Goal: Transaction & Acquisition: Purchase product/service

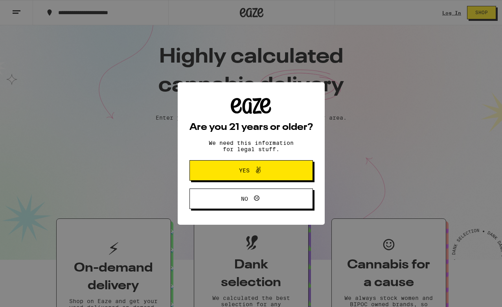
click at [251, 178] on button "Yes" at bounding box center [252, 170] width 124 height 20
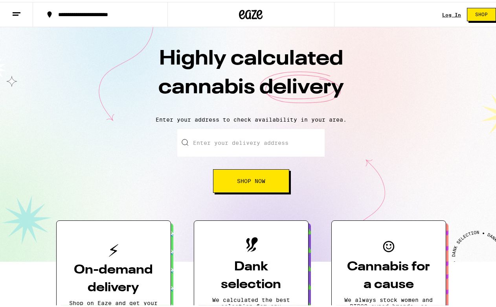
click at [449, 12] on div "Log In" at bounding box center [451, 12] width 19 height 5
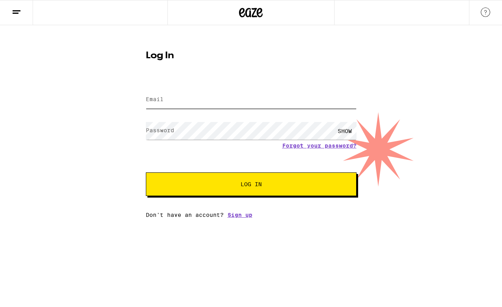
type input "[EMAIL_ADDRESS][DOMAIN_NAME]"
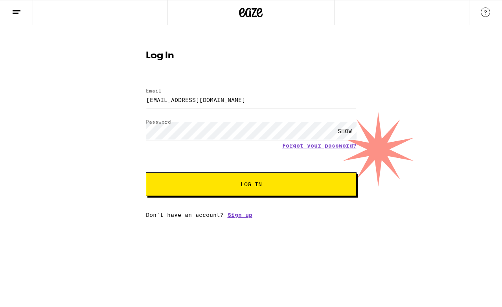
click at [251, 185] on button "Log In" at bounding box center [251, 184] width 211 height 24
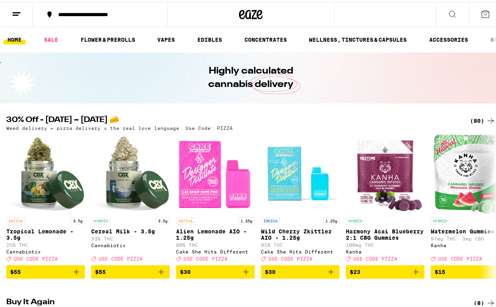
click at [171, 117] on h2 "30% Off - [DATE] – [DATE] 🧀" at bounding box center [231, 118] width 451 height 9
click at [472, 119] on div "(80)" at bounding box center [483, 118] width 26 height 9
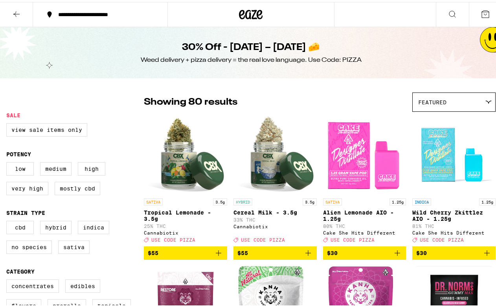
click at [450, 12] on icon at bounding box center [452, 11] width 9 height 9
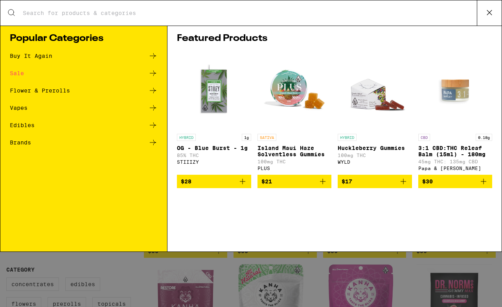
click at [489, 15] on icon at bounding box center [490, 13] width 12 height 12
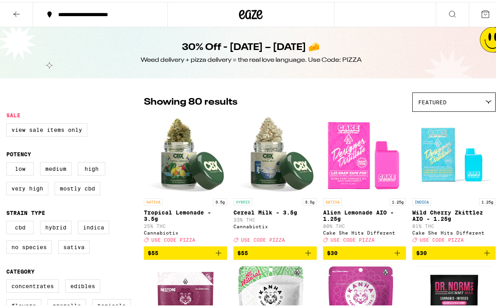
click at [448, 14] on icon at bounding box center [452, 11] width 9 height 9
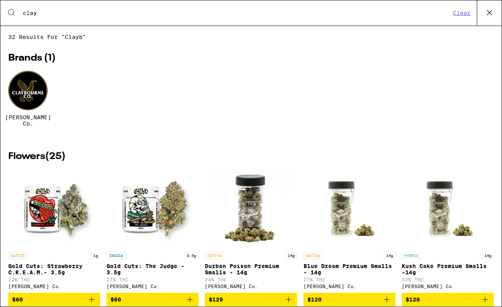
type input "clay"
drag, startPoint x: 448, startPoint y: 14, endPoint x: 26, endPoint y: 88, distance: 429.3
click at [26, 88] on div at bounding box center [27, 90] width 39 height 39
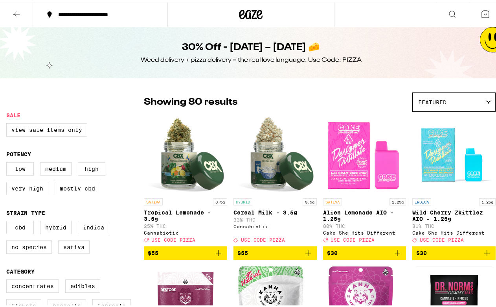
scroll to position [3038, 0]
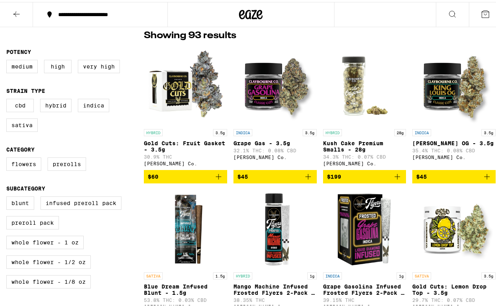
scroll to position [266, 0]
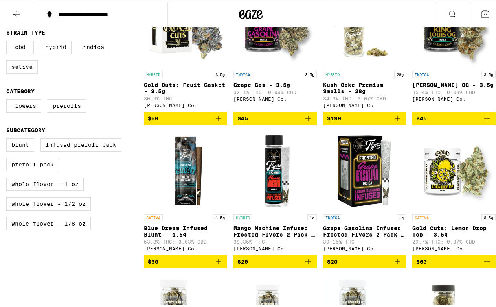
click at [24, 69] on label "Sativa" at bounding box center [21, 64] width 31 height 13
click at [8, 40] on input "Sativa" at bounding box center [8, 40] width 0 height 0
checkbox input "true"
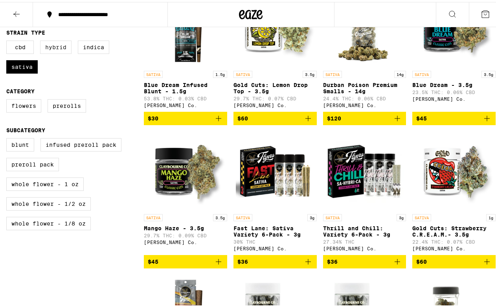
click at [50, 50] on label "Hybrid" at bounding box center [55, 45] width 31 height 13
click at [8, 40] on input "Hybrid" at bounding box center [8, 40] width 0 height 0
checkbox input "true"
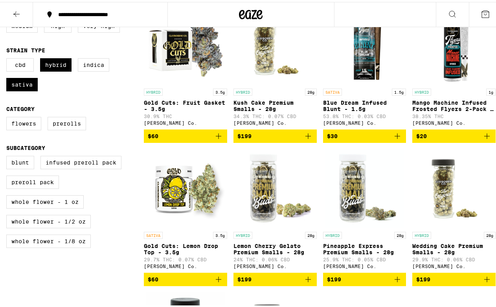
scroll to position [286, 0]
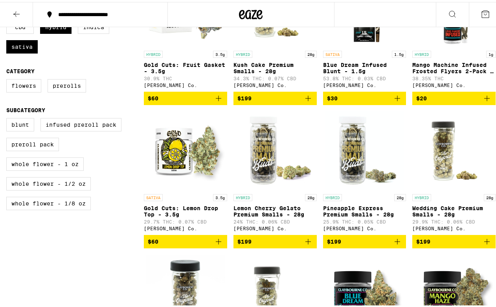
click at [304, 244] on icon "Add to bag" at bounding box center [308, 239] width 9 height 9
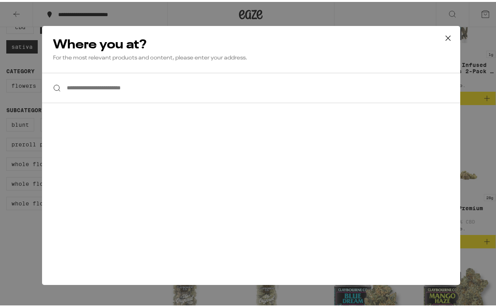
click at [149, 90] on input "**********" at bounding box center [251, 86] width 418 height 30
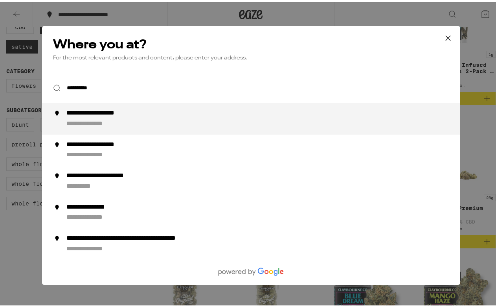
click at [284, 119] on div "**********" at bounding box center [266, 116] width 401 height 19
type input "**********"
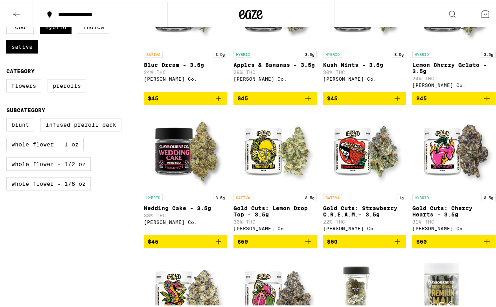
click at [481, 12] on icon at bounding box center [485, 11] width 9 height 9
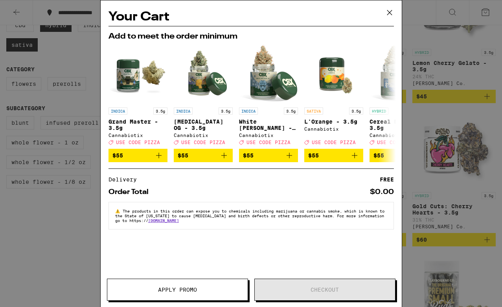
click at [428, 44] on div "Your Cart Add to meet the order minimum INDICA 3.5g Grand Master - 3.5g Cannabi…" at bounding box center [251, 153] width 502 height 307
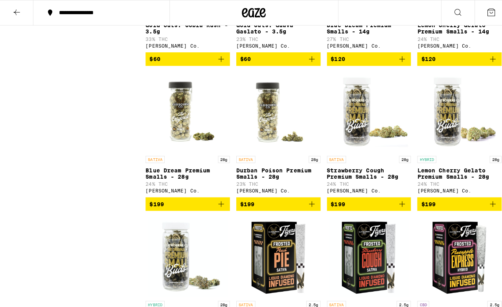
scroll to position [625, 0]
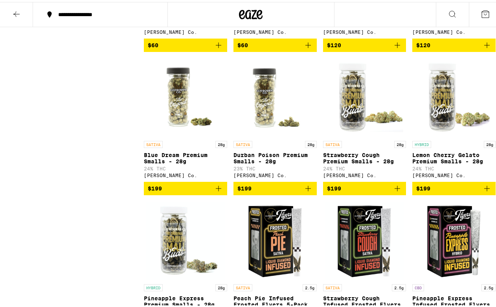
click at [306, 191] on icon "Add to bag" at bounding box center [308, 186] width 9 height 9
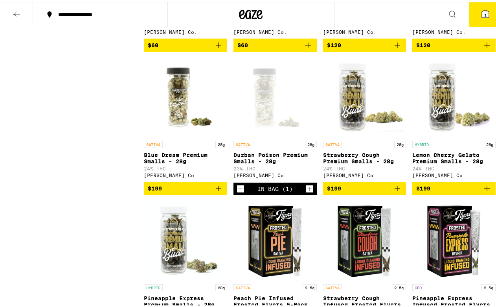
click at [485, 13] on span "1" at bounding box center [486, 13] width 2 height 5
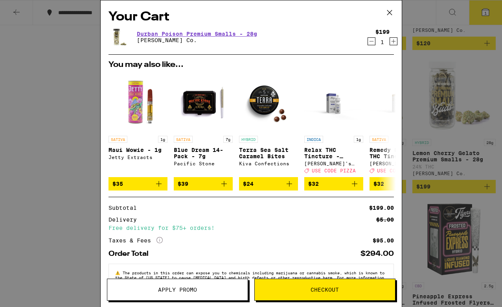
click at [327, 292] on span "Checkout" at bounding box center [325, 290] width 28 height 6
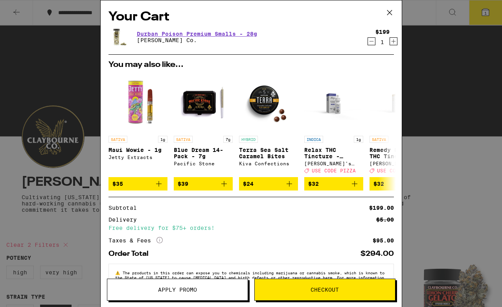
click at [389, 12] on icon at bounding box center [389, 12] width 5 height 5
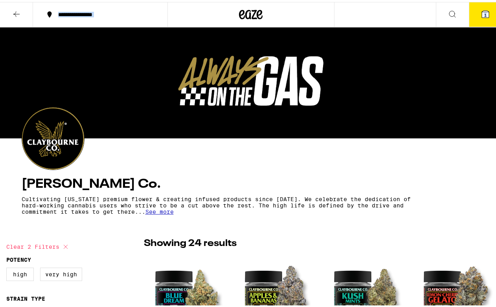
drag, startPoint x: 494, startPoint y: 28, endPoint x: 262, endPoint y: 11, distance: 232.0
click at [262, 11] on div at bounding box center [252, 12] width 168 height 25
